Goal: Task Accomplishment & Management: Use online tool/utility

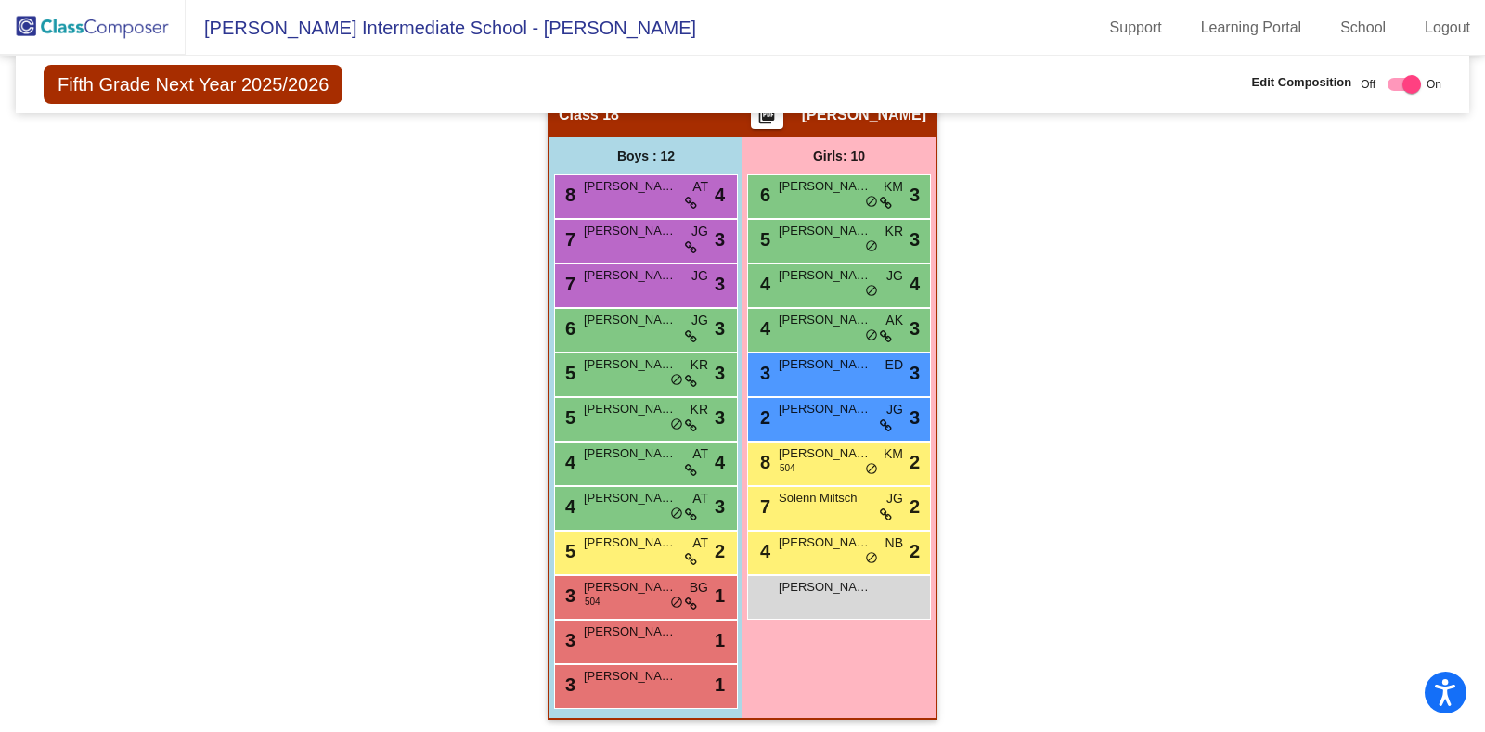
scroll to position [4551, 0]
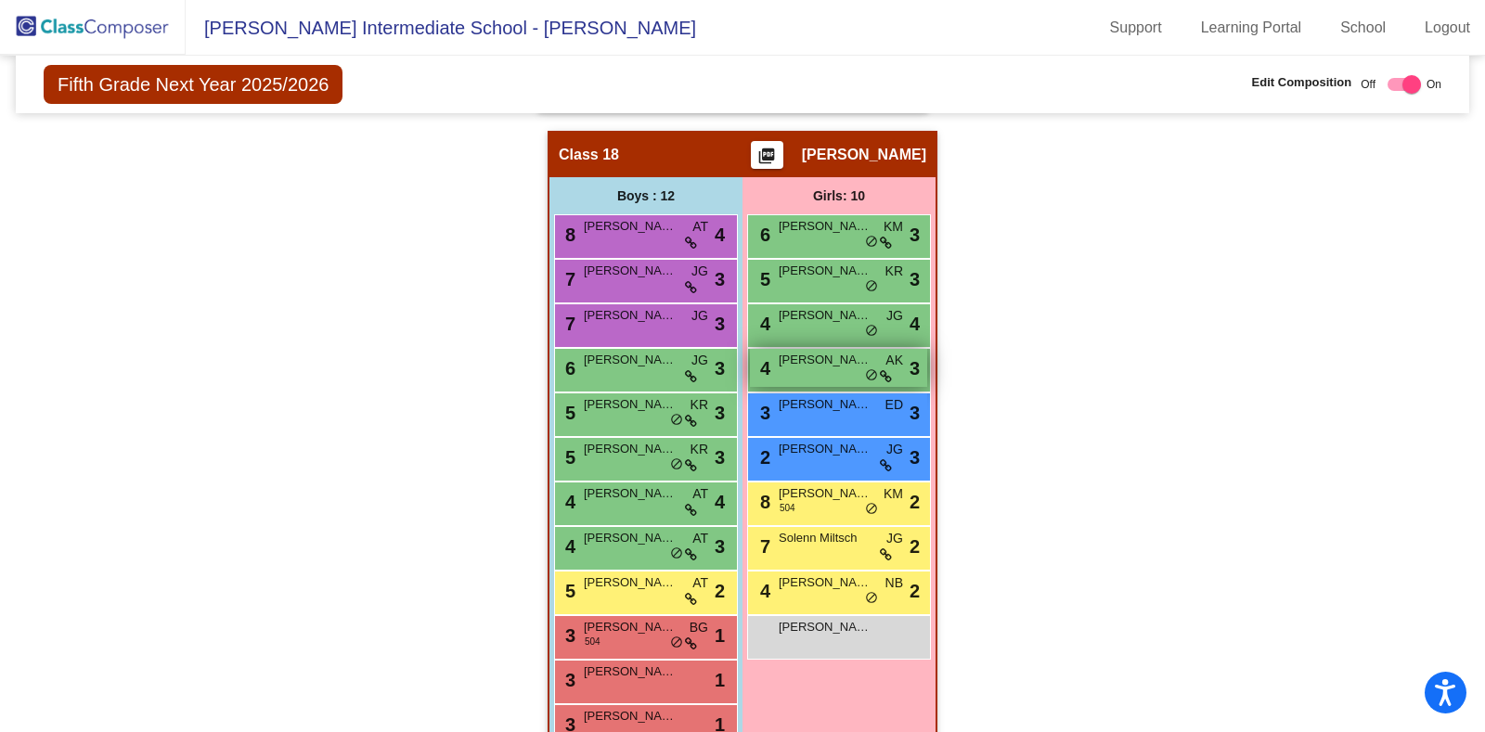
click at [792, 364] on div "4 [PERSON_NAME] AK lock do_not_disturb_alt 3" at bounding box center [838, 368] width 177 height 38
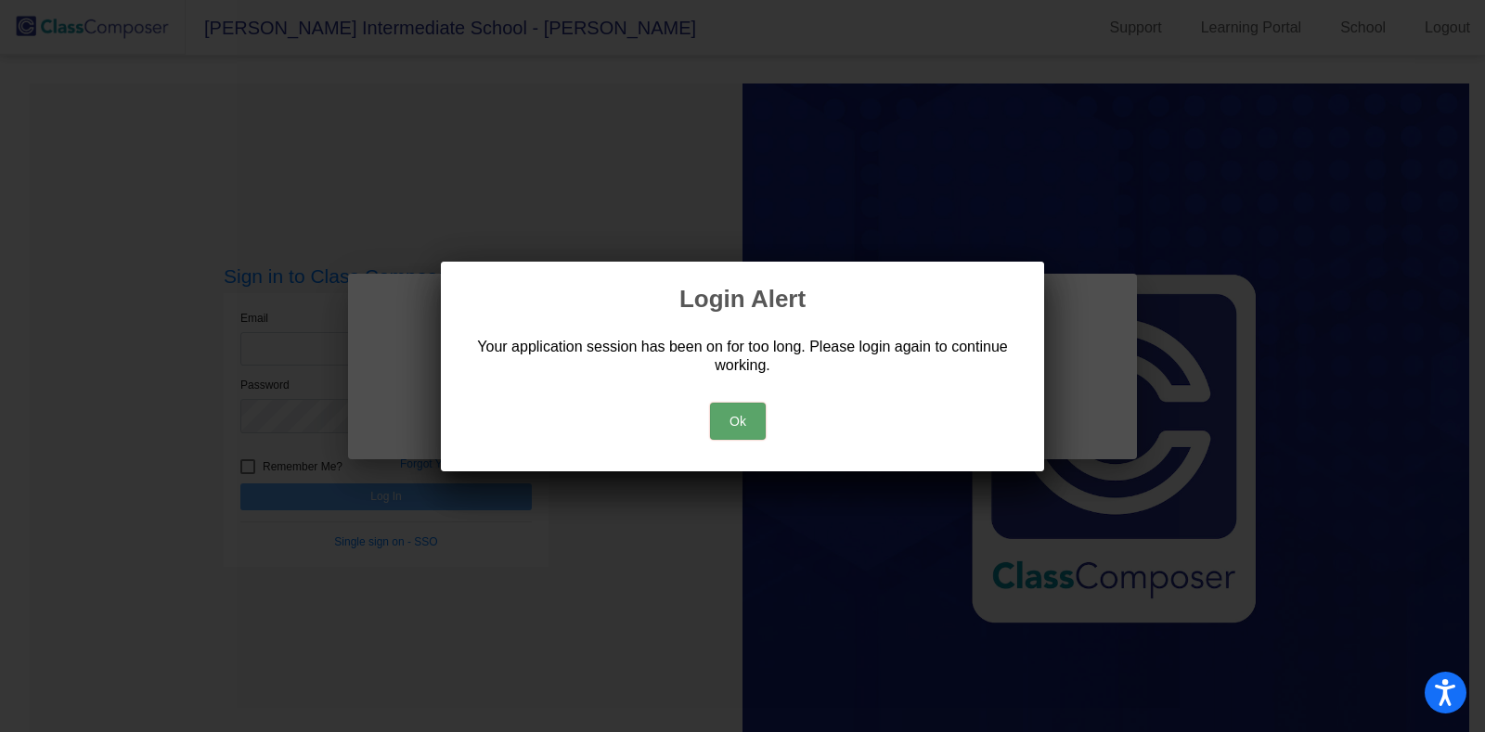
click at [721, 410] on button "Ok" at bounding box center [738, 421] width 56 height 37
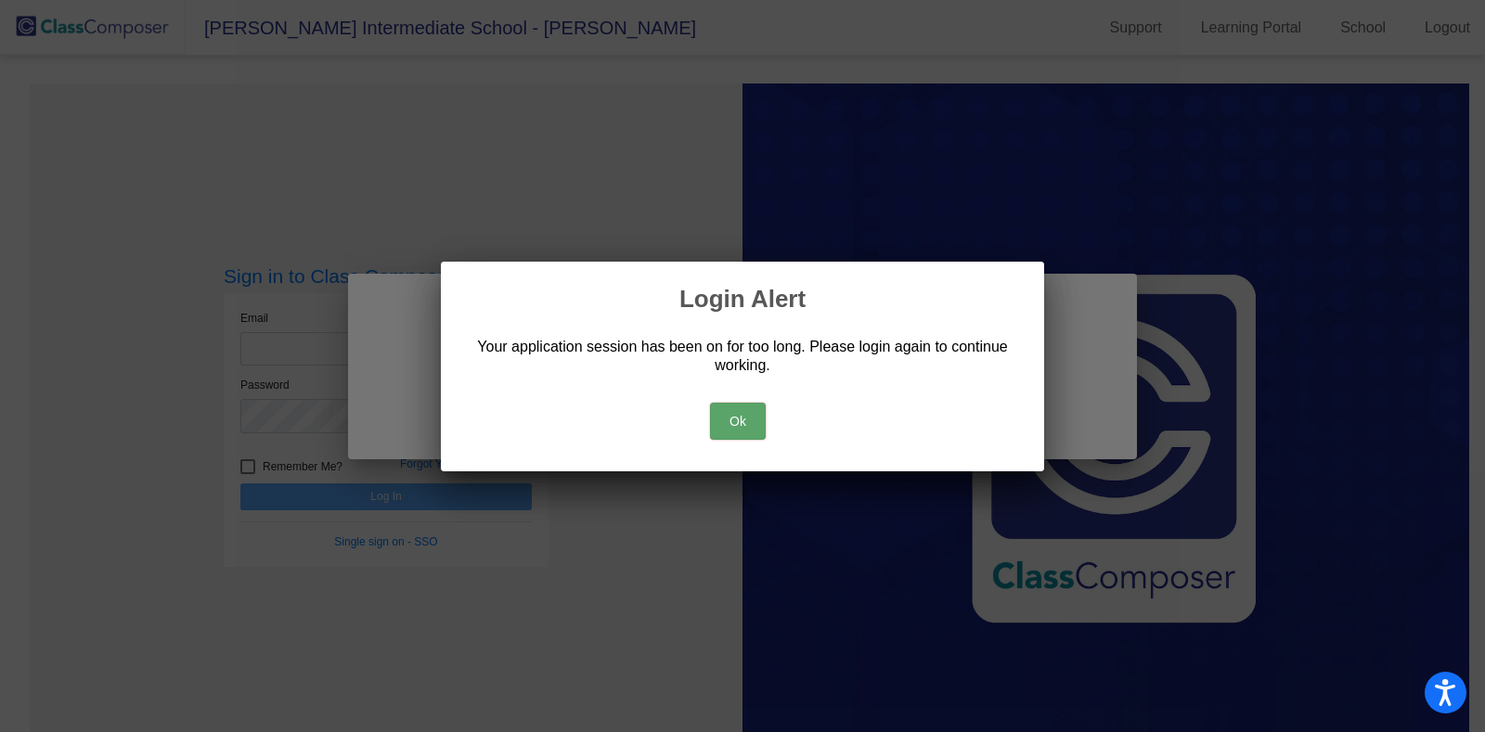
click at [721, 410] on button "Ok" at bounding box center [738, 421] width 56 height 37
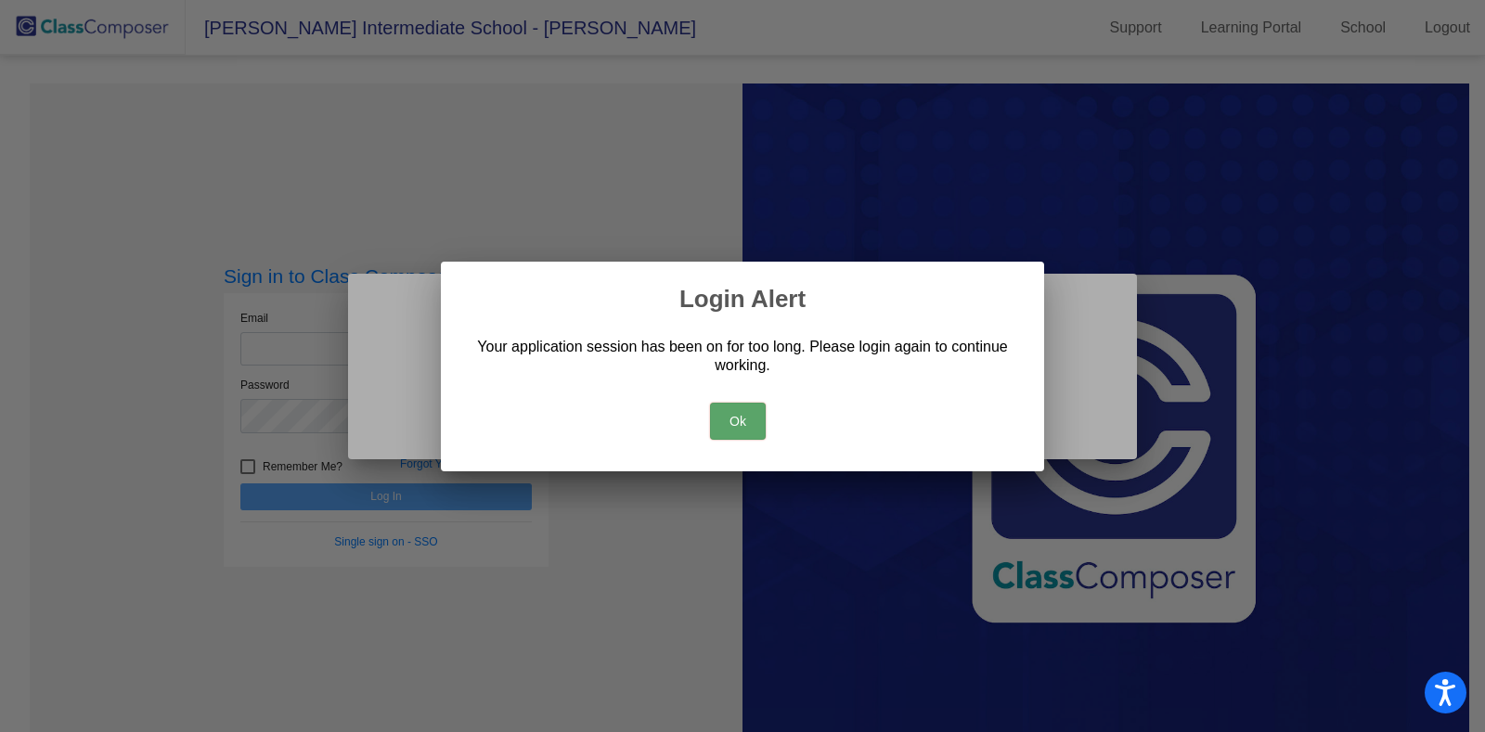
click at [724, 412] on button "Ok" at bounding box center [738, 421] width 56 height 37
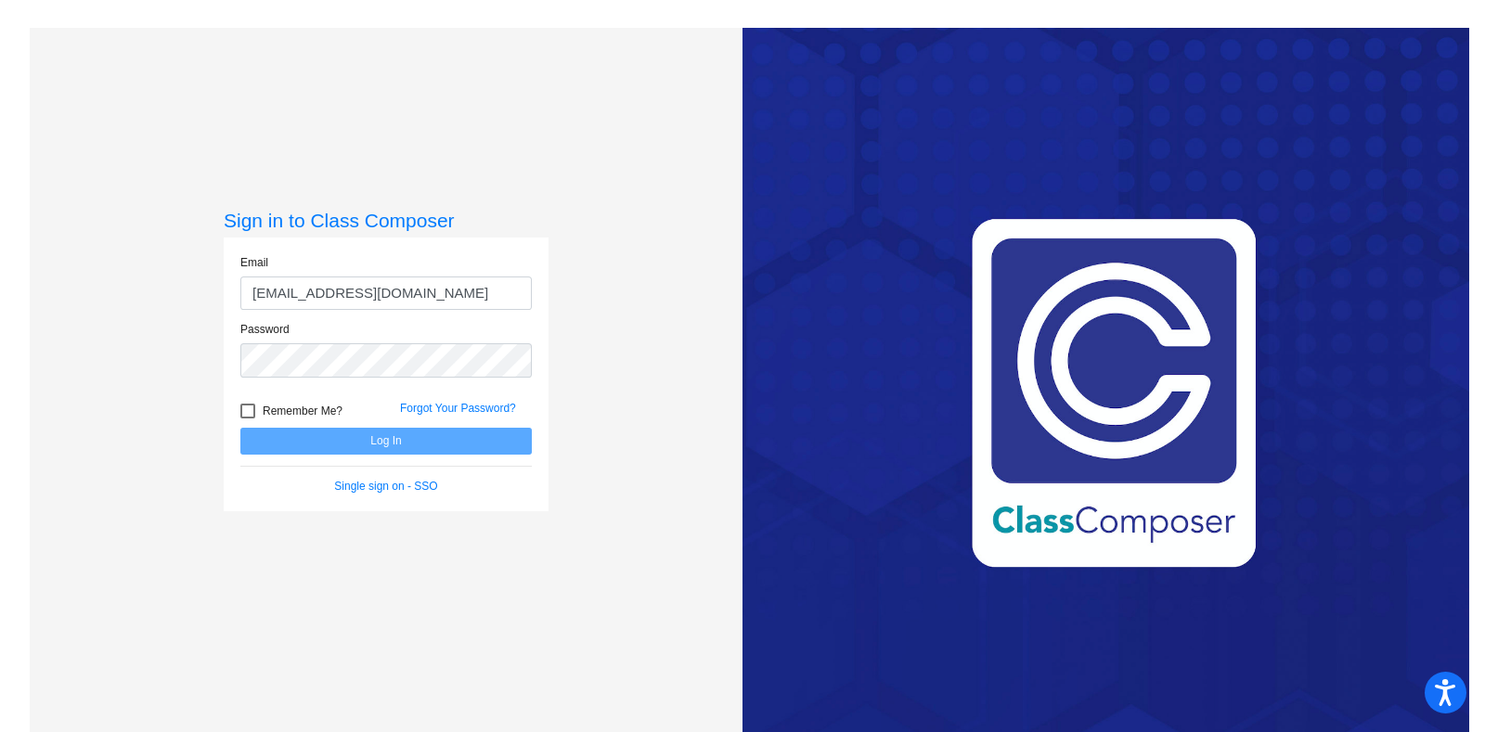
type input "[EMAIL_ADDRESS][DOMAIN_NAME]"
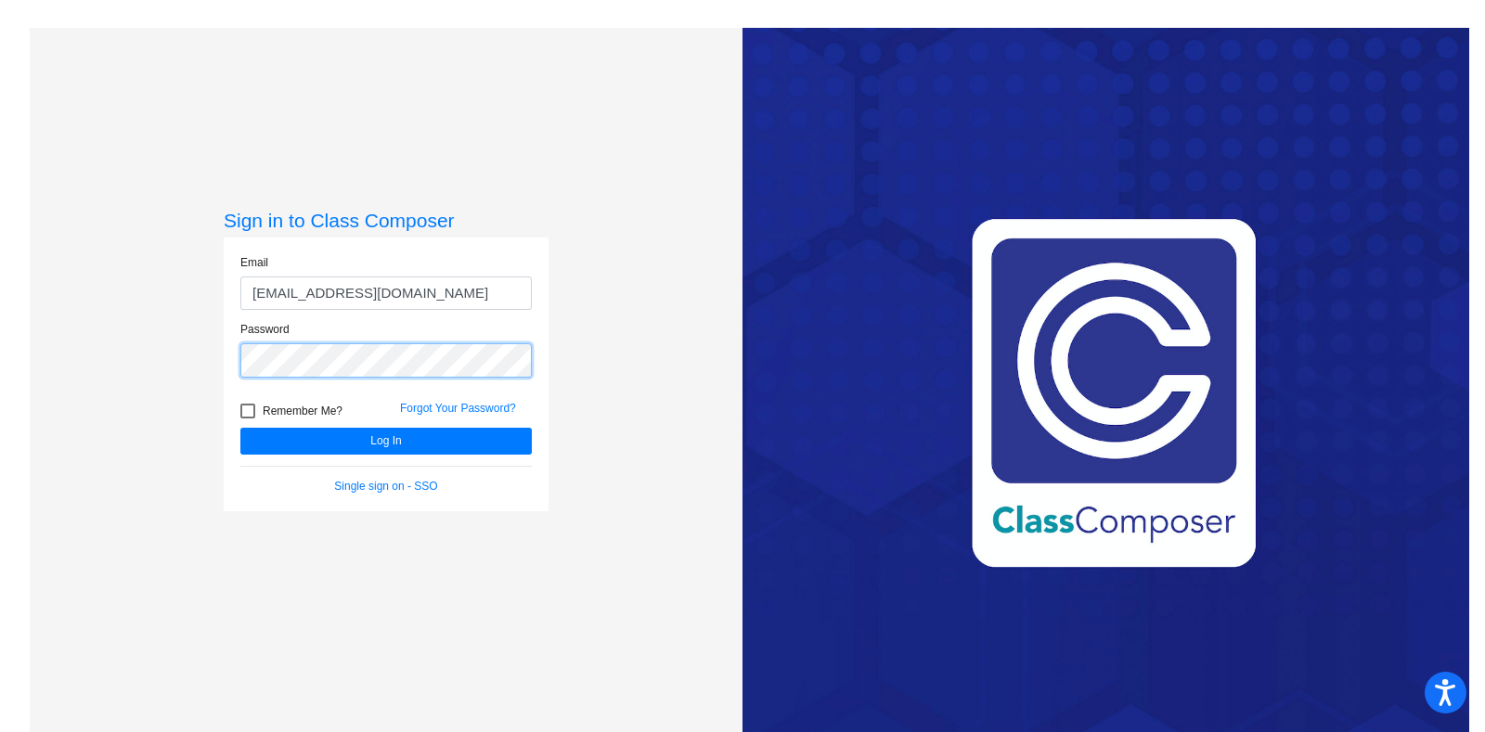
click at [240, 428] on button "Log In" at bounding box center [385, 441] width 291 height 27
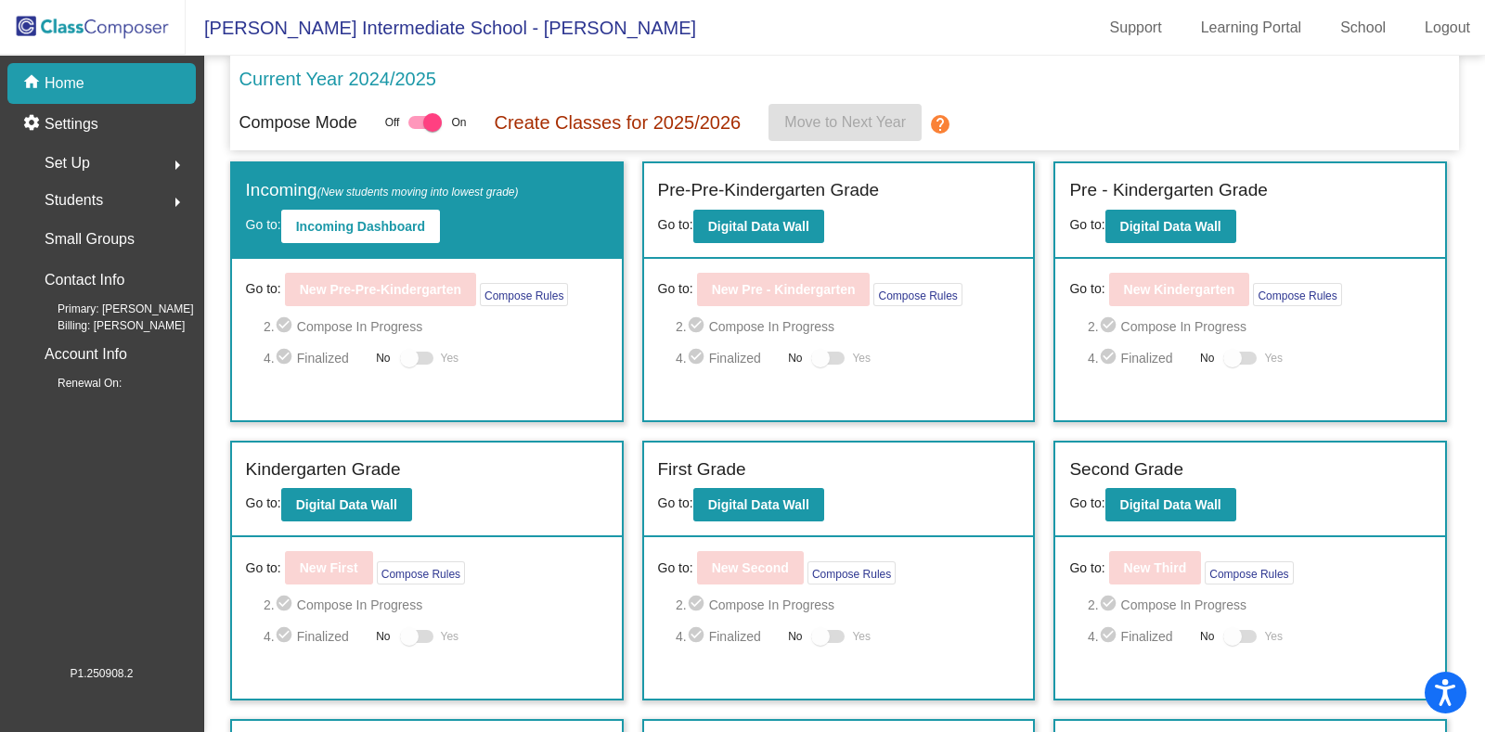
scroll to position [359, 0]
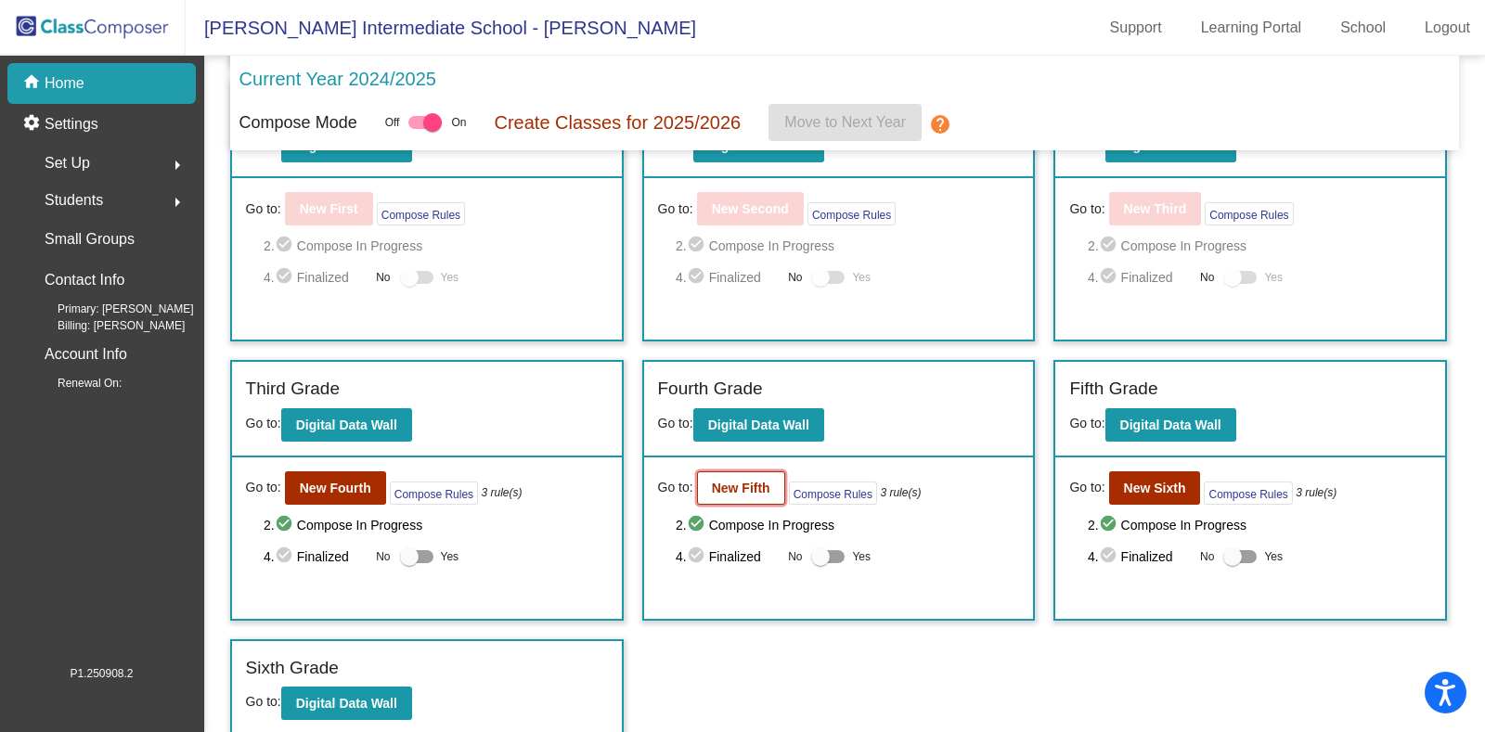
click at [743, 481] on b "New Fifth" at bounding box center [741, 488] width 58 height 15
